Goal: Find contact information: Find contact information

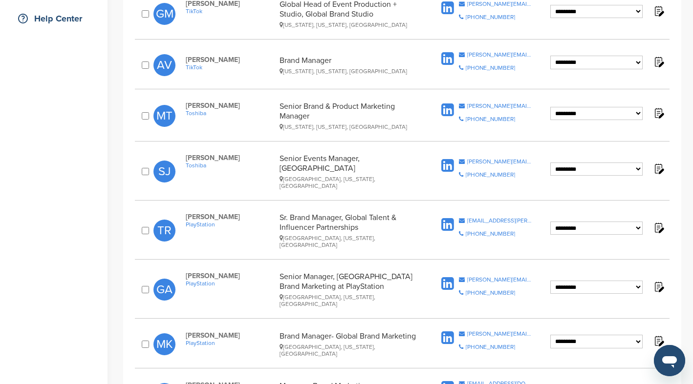
scroll to position [226, 0]
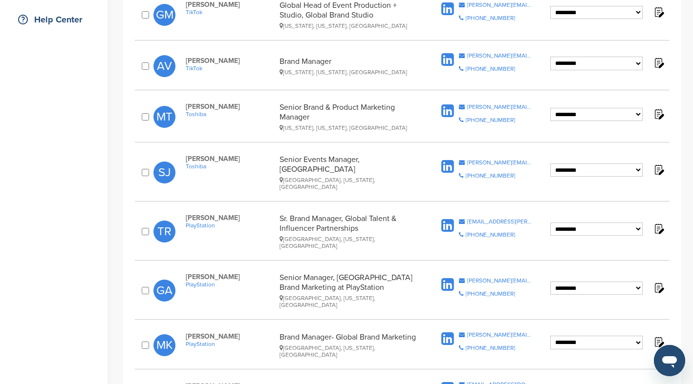
drag, startPoint x: 242, startPoint y: 107, endPoint x: 185, endPoint y: 107, distance: 57.2
click at [186, 107] on span "[PERSON_NAME]" at bounding box center [230, 107] width 89 height 8
copy span "[PERSON_NAME]"
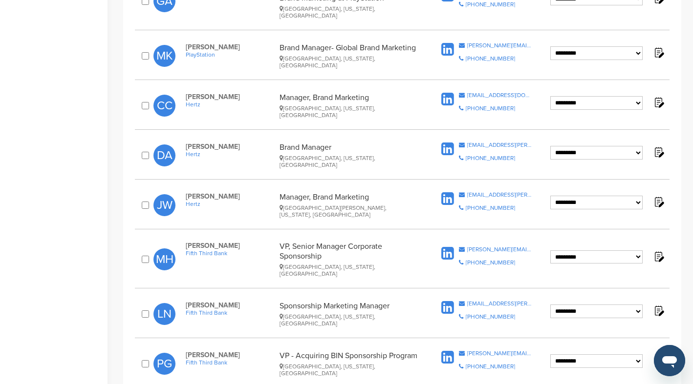
scroll to position [520, 0]
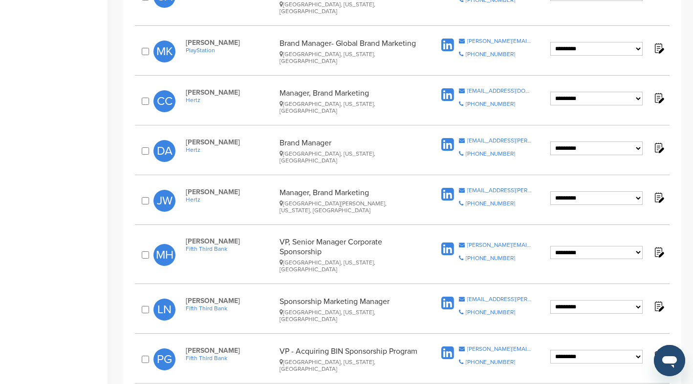
drag, startPoint x: 261, startPoint y: 70, endPoint x: 203, endPoint y: 65, distance: 57.8
click at [203, 83] on div "**********" at bounding box center [402, 101] width 534 height 36
copy span "[PERSON_NAME]"
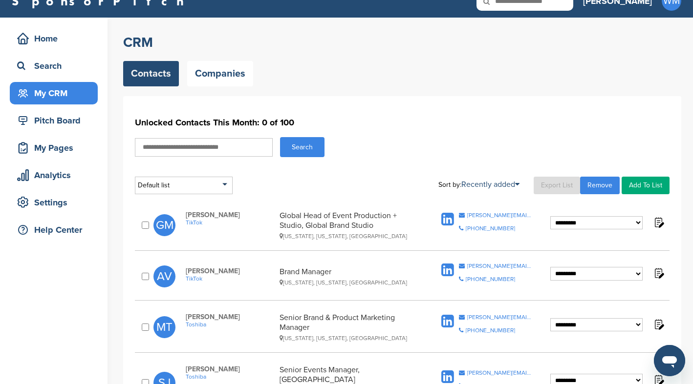
scroll to position [15, 0]
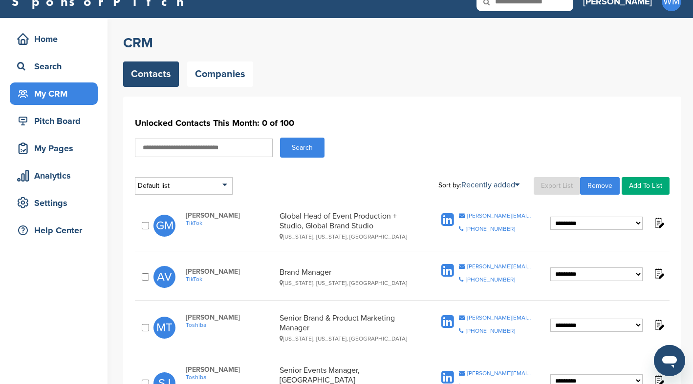
click at [546, 186] on link "Export List" at bounding box center [556, 186] width 46 height 18
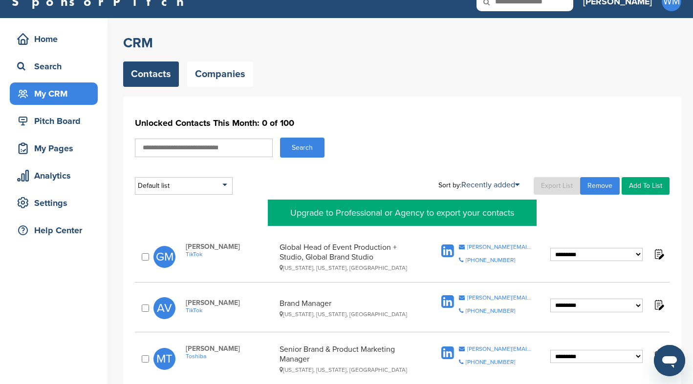
click at [521, 153] on div "Search" at bounding box center [402, 148] width 534 height 20
click at [513, 157] on div "Search" at bounding box center [402, 148] width 534 height 20
click at [553, 193] on link "Export List" at bounding box center [556, 186] width 46 height 18
click at [552, 188] on link "Export List" at bounding box center [556, 186] width 46 height 18
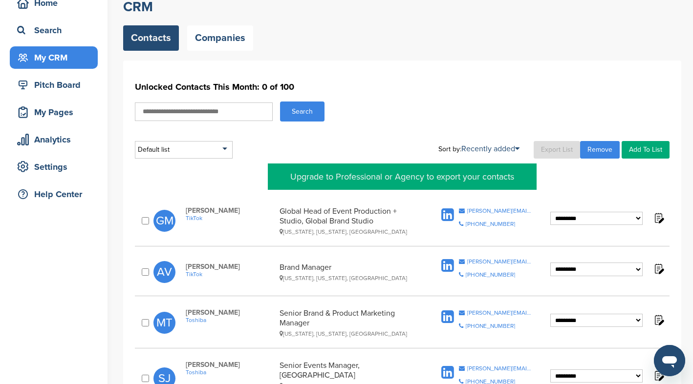
scroll to position [54, 0]
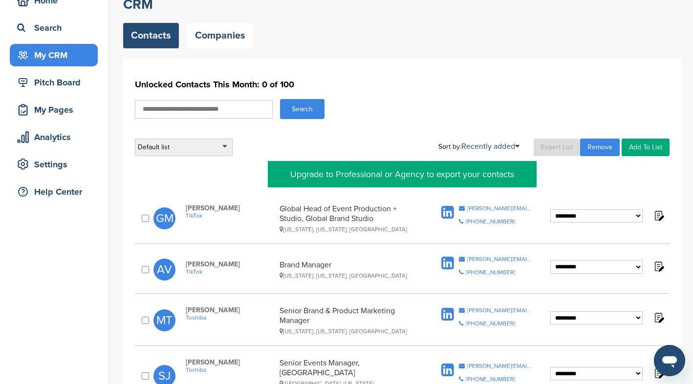
click at [220, 144] on div "Default list" at bounding box center [184, 148] width 98 height 18
click at [213, 161] on input "text" at bounding box center [183, 160] width 97 height 12
click at [213, 162] on input "text" at bounding box center [183, 160] width 97 height 12
click at [191, 166] on input "text" at bounding box center [183, 160] width 97 height 12
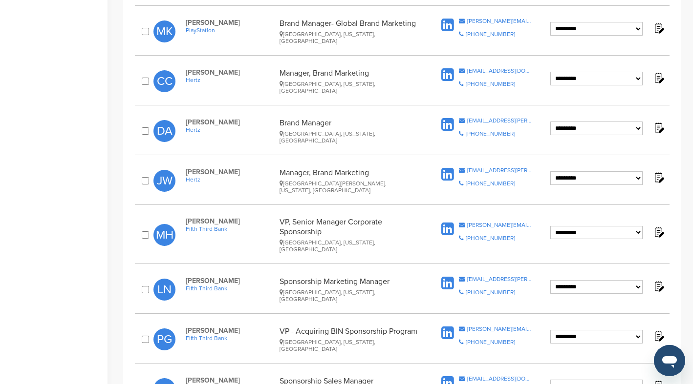
scroll to position [576, 0]
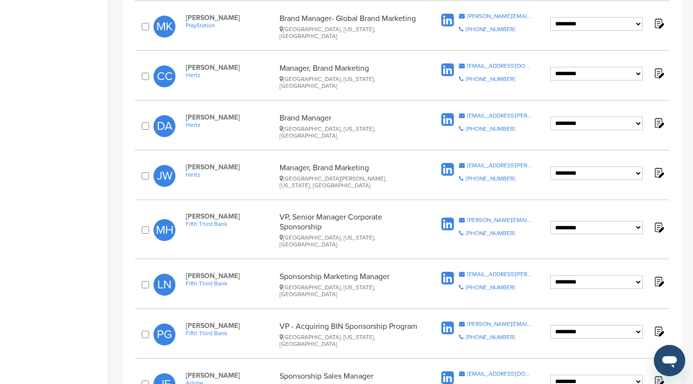
drag, startPoint x: 244, startPoint y: 45, endPoint x: 187, endPoint y: 45, distance: 57.6
click at [187, 64] on span "[PERSON_NAME]" at bounding box center [230, 68] width 89 height 8
copy span "[PERSON_NAME]"
